Goal: Information Seeking & Learning: Learn about a topic

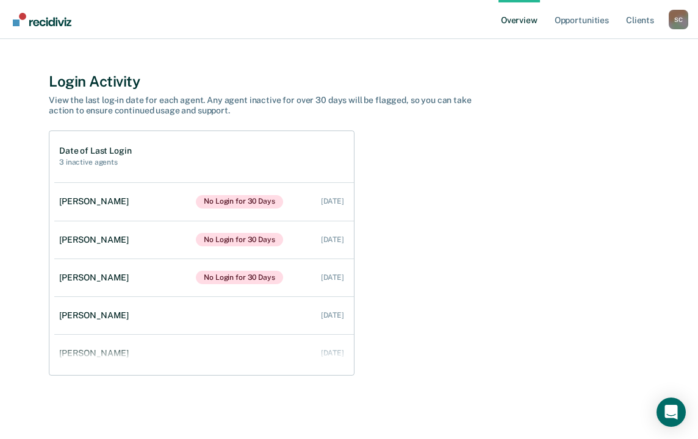
scroll to position [359, 0]
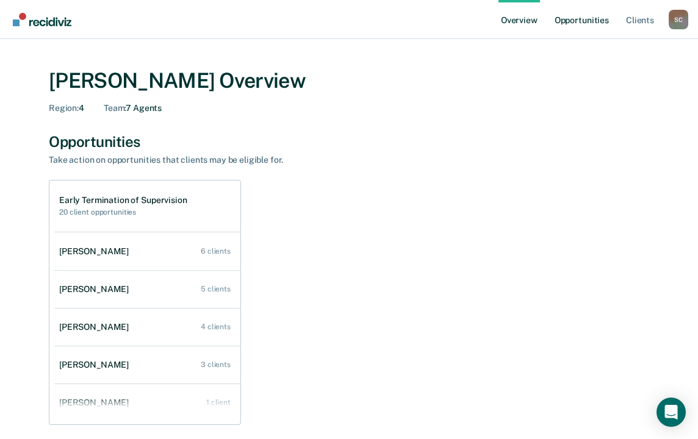
click at [587, 22] on link "Opportunities" at bounding box center [581, 19] width 59 height 39
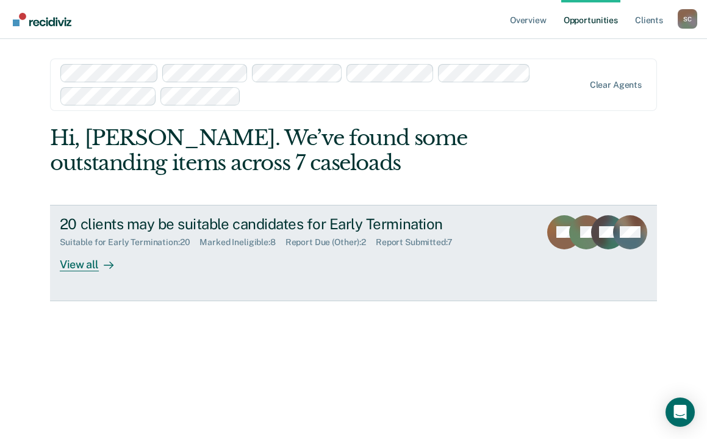
click at [94, 268] on div "View all" at bounding box center [94, 260] width 68 height 24
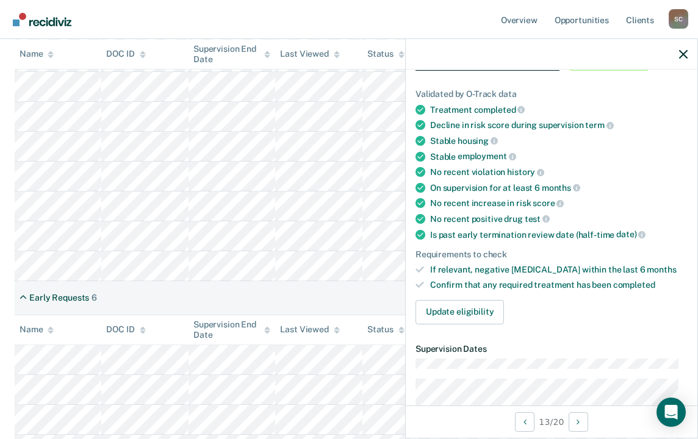
scroll to position [72, 0]
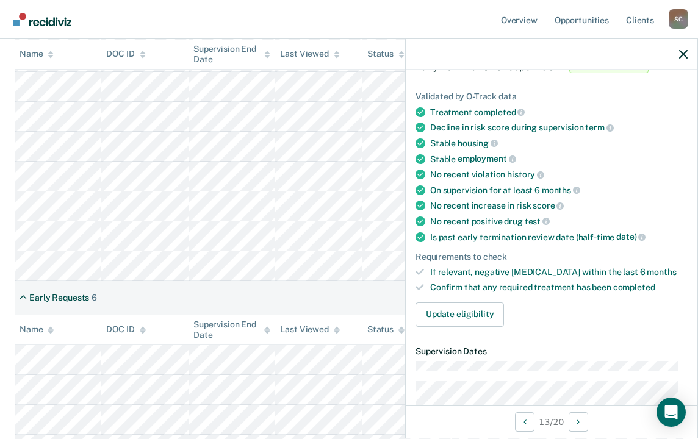
click at [679, 55] on div at bounding box center [552, 54] width 292 height 31
click at [683, 51] on icon "button" at bounding box center [683, 54] width 9 height 9
